Goal: Task Accomplishment & Management: Complete application form

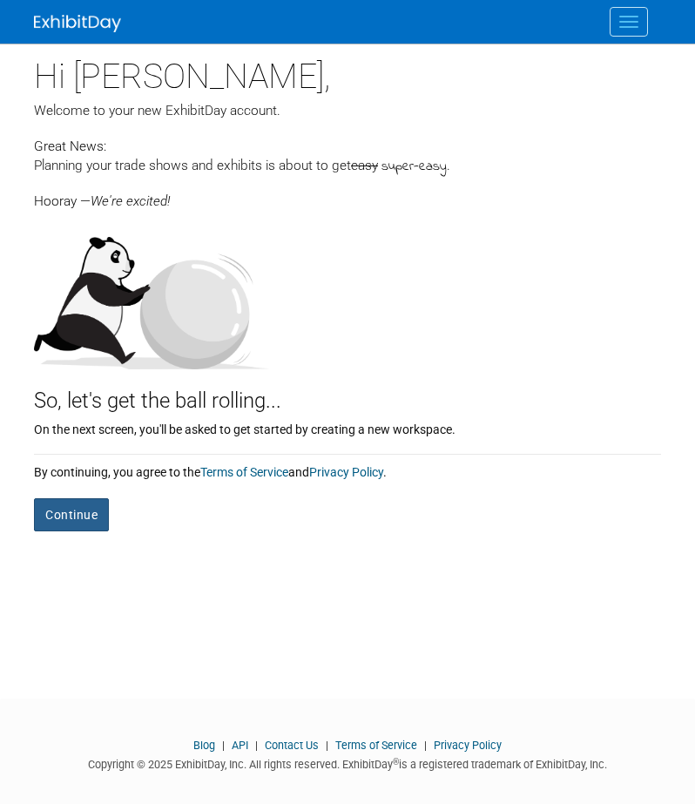
click at [78, 508] on button "Continue" at bounding box center [71, 514] width 75 height 33
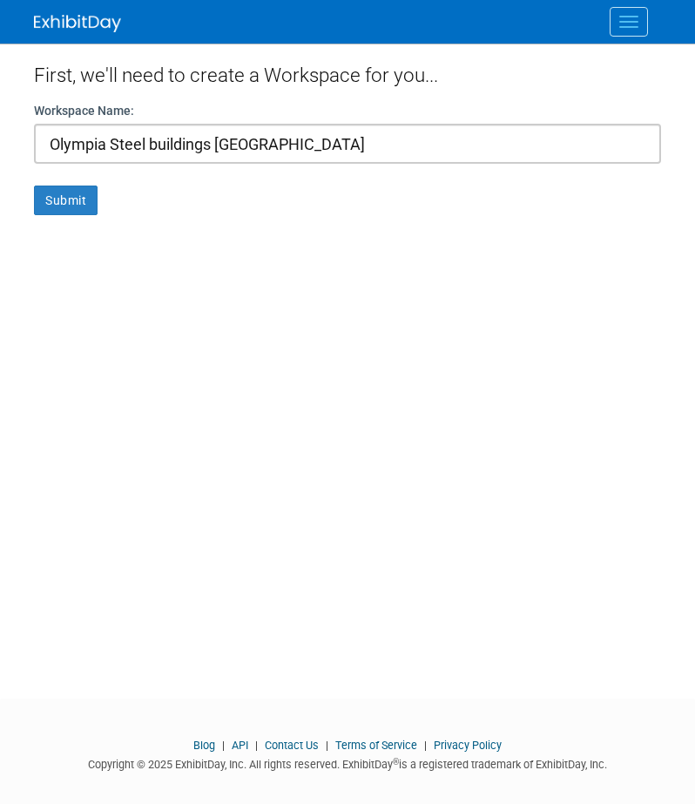
click at [155, 148] on input "Olympia Steel buildings Canada" at bounding box center [347, 144] width 627 height 40
type input "[GEOGRAPHIC_DATA] [GEOGRAPHIC_DATA]"
click at [71, 191] on button "Submit" at bounding box center [66, 200] width 64 height 30
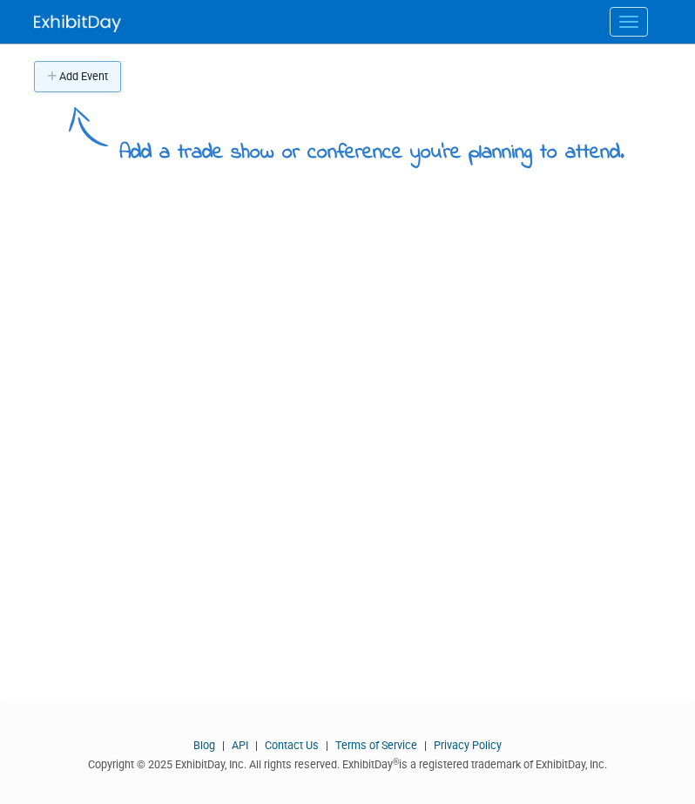
click at [91, 79] on button "Add Event" at bounding box center [77, 76] width 87 height 31
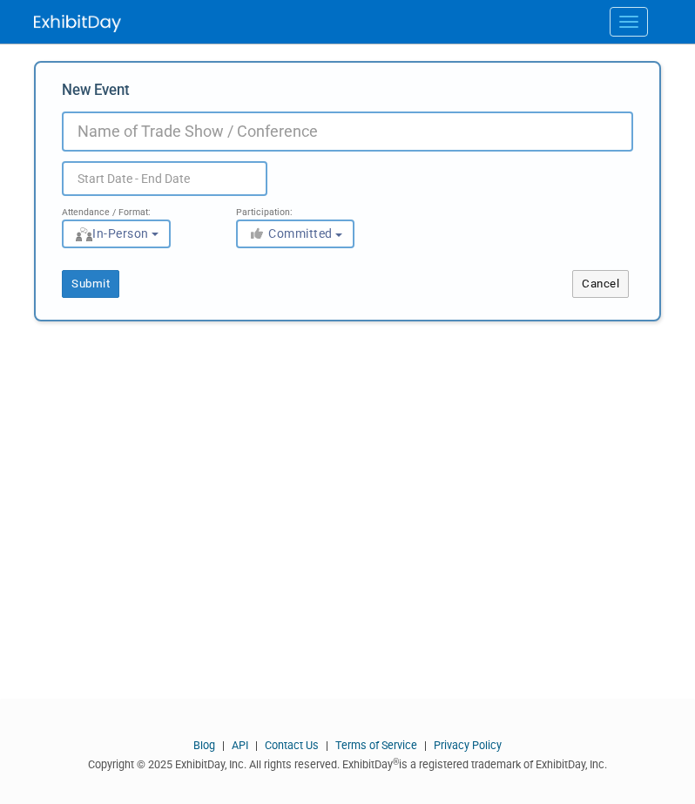
type input "l"
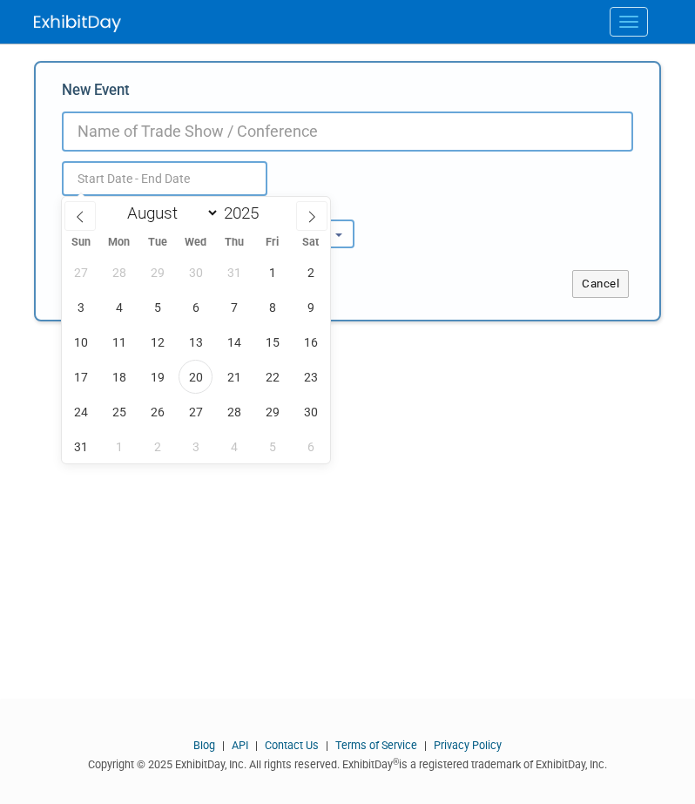
click at [181, 176] on input "text" at bounding box center [164, 178] width 205 height 35
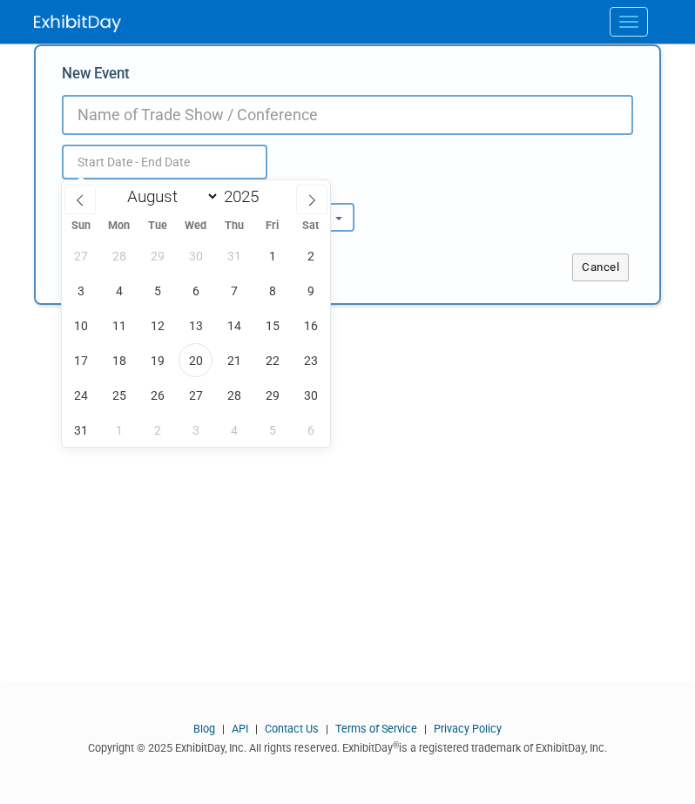
scroll to position [17, 0]
click at [239, 396] on span "28" at bounding box center [234, 395] width 34 height 34
click at [312, 388] on span "30" at bounding box center [310, 395] width 34 height 34
type input "[DATE] to [DATE]"
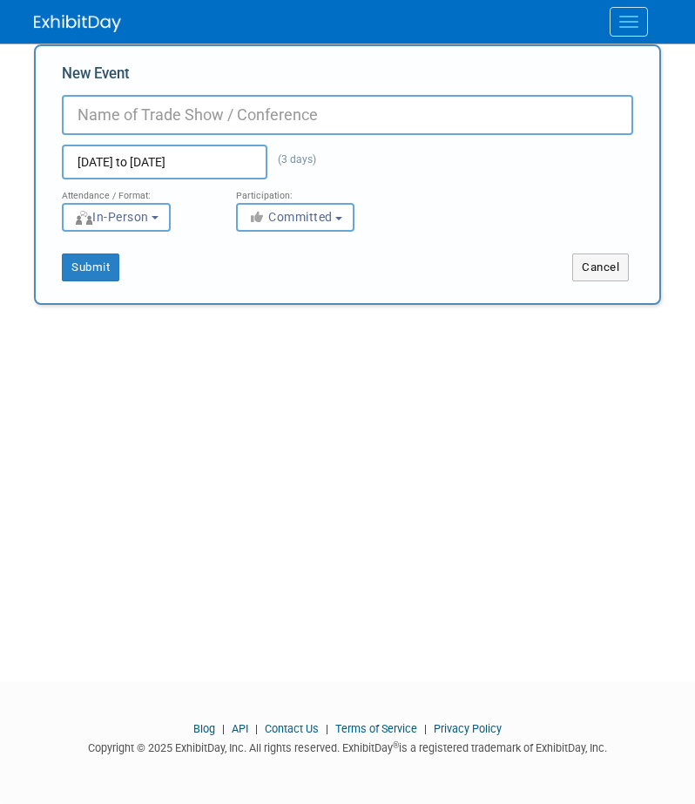
click at [243, 126] on input "New Event" at bounding box center [347, 115] width 571 height 40
click at [96, 269] on button "Submit" at bounding box center [90, 267] width 57 height 28
type input "Farmers"
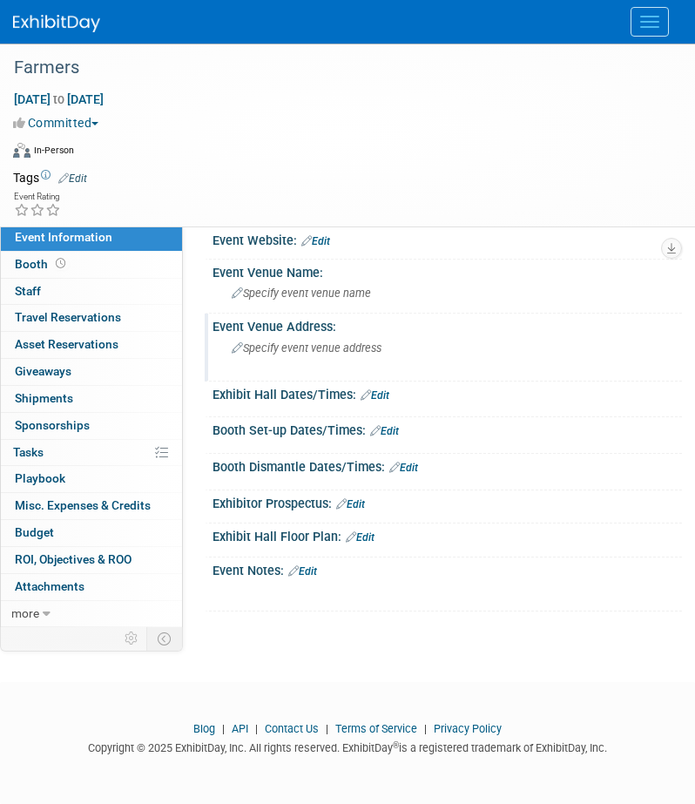
scroll to position [17, 0]
